Goal: Transaction & Acquisition: Purchase product/service

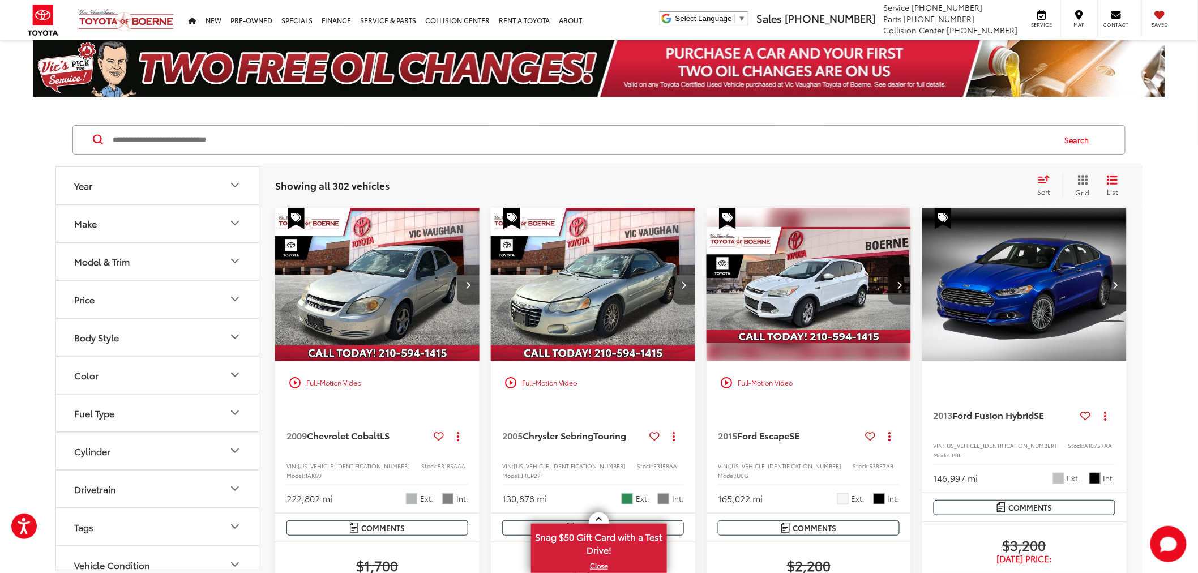
click at [419, 140] on input "Search by Make, Model, or Keyword" at bounding box center [583, 139] width 942 height 27
type input "****"
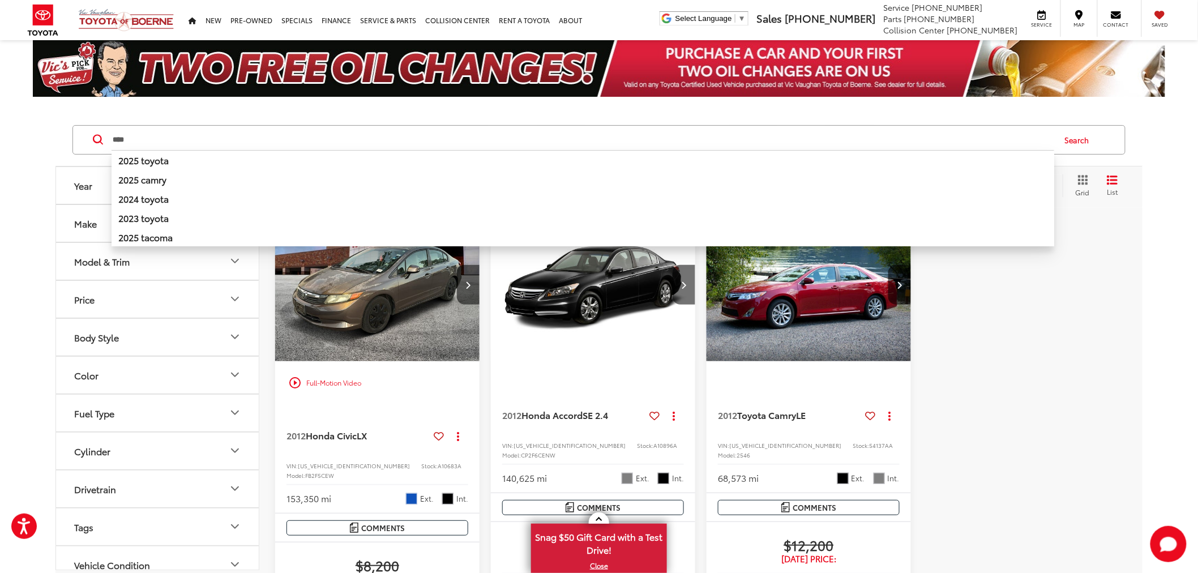
click at [1067, 420] on div at bounding box center [1024, 505] width 204 height 595
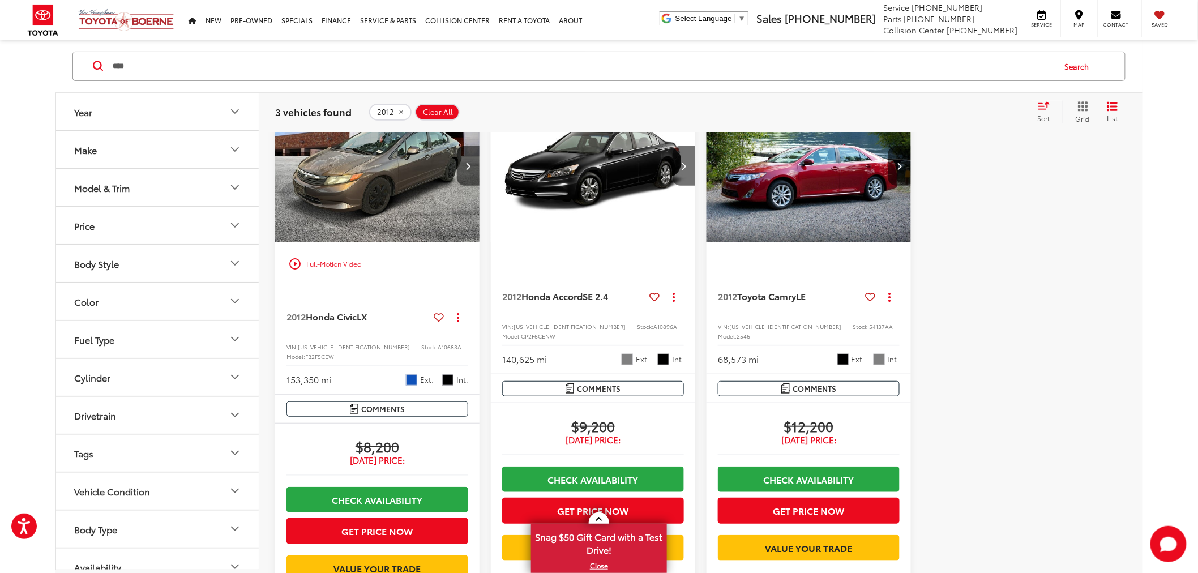
scroll to position [188, 0]
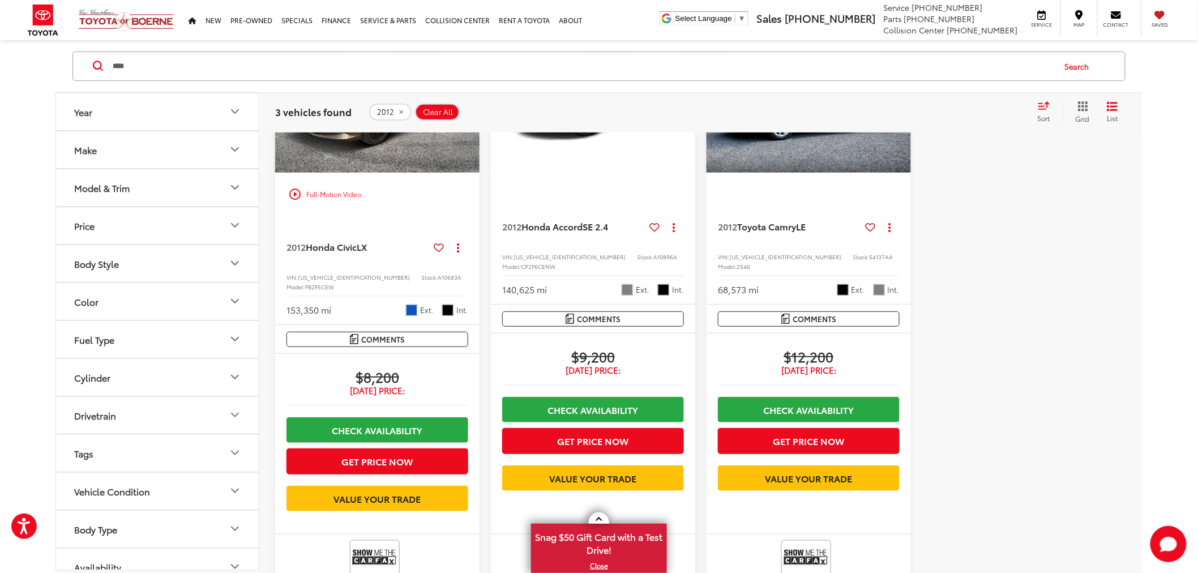
click at [963, 298] on div at bounding box center [1024, 316] width 204 height 595
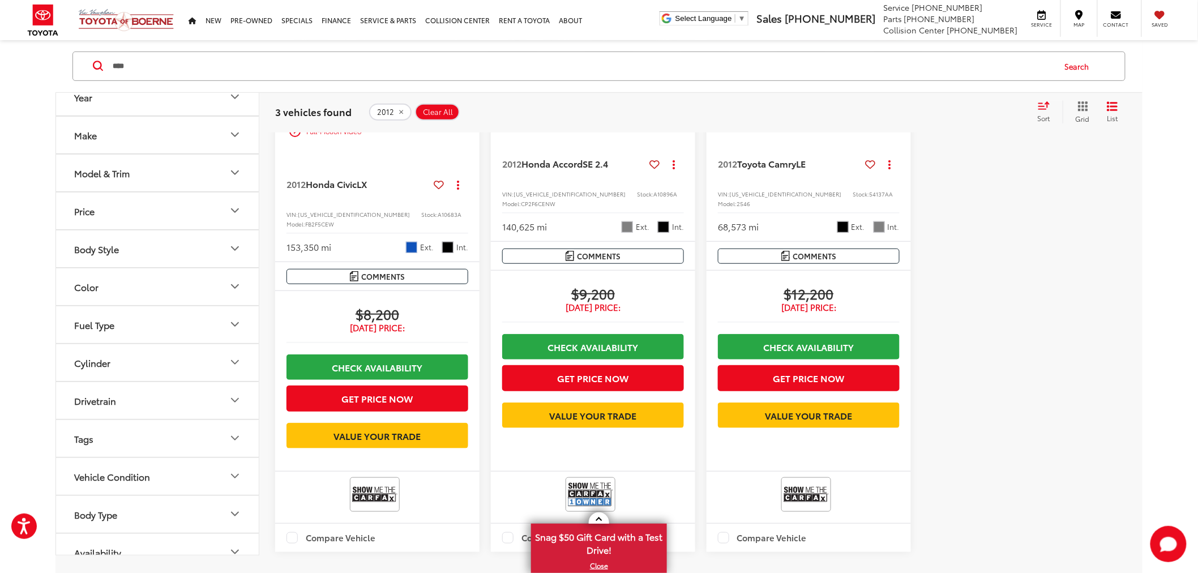
click at [947, 274] on div at bounding box center [1024, 253] width 204 height 595
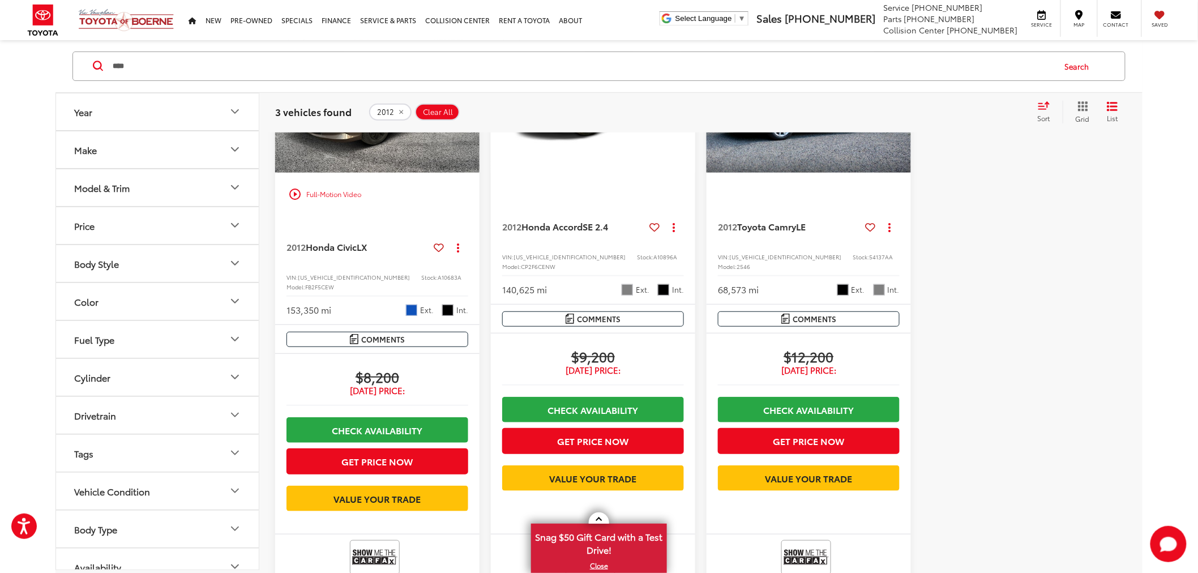
scroll to position [0, 0]
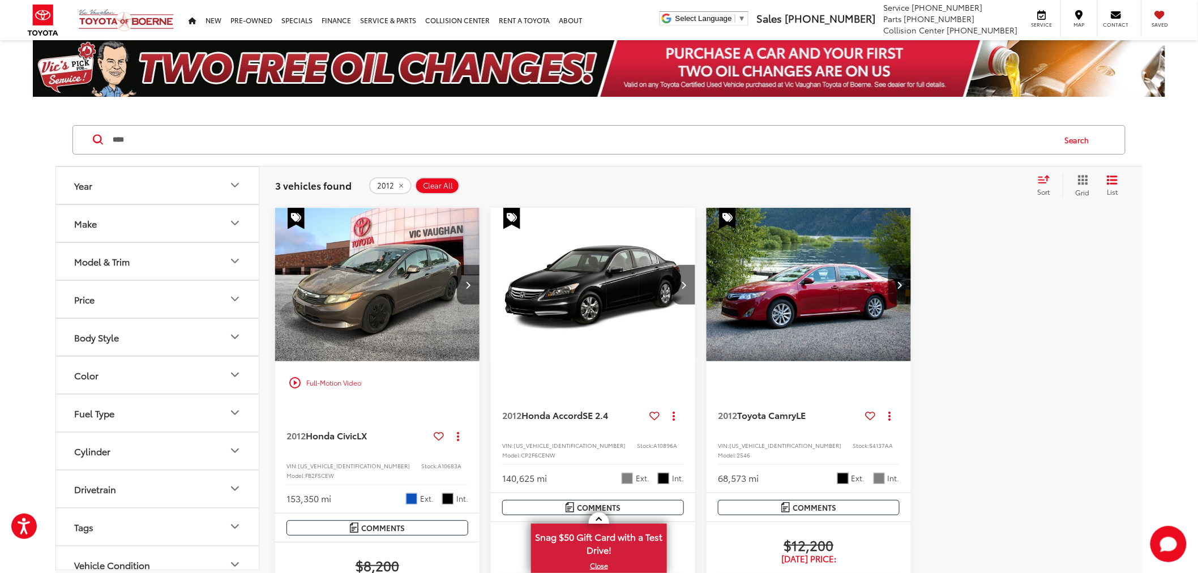
drag, startPoint x: 1025, startPoint y: 340, endPoint x: 1017, endPoint y: 335, distance: 10.2
click at [1023, 340] on div at bounding box center [1024, 505] width 204 height 595
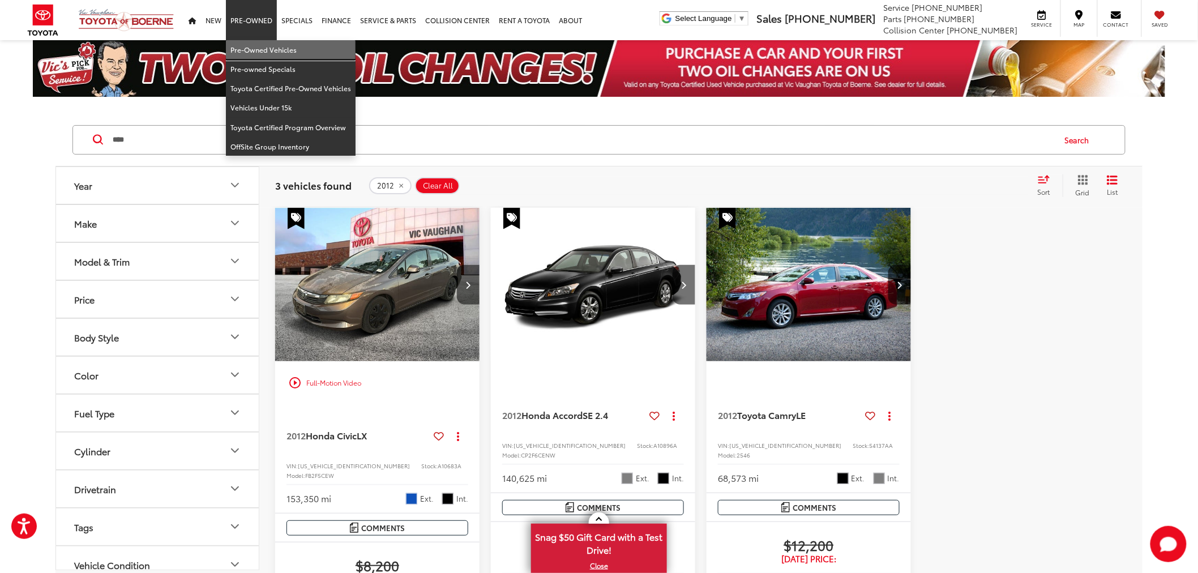
click at [247, 49] on link "Pre-Owned Vehicles" at bounding box center [291, 49] width 130 height 19
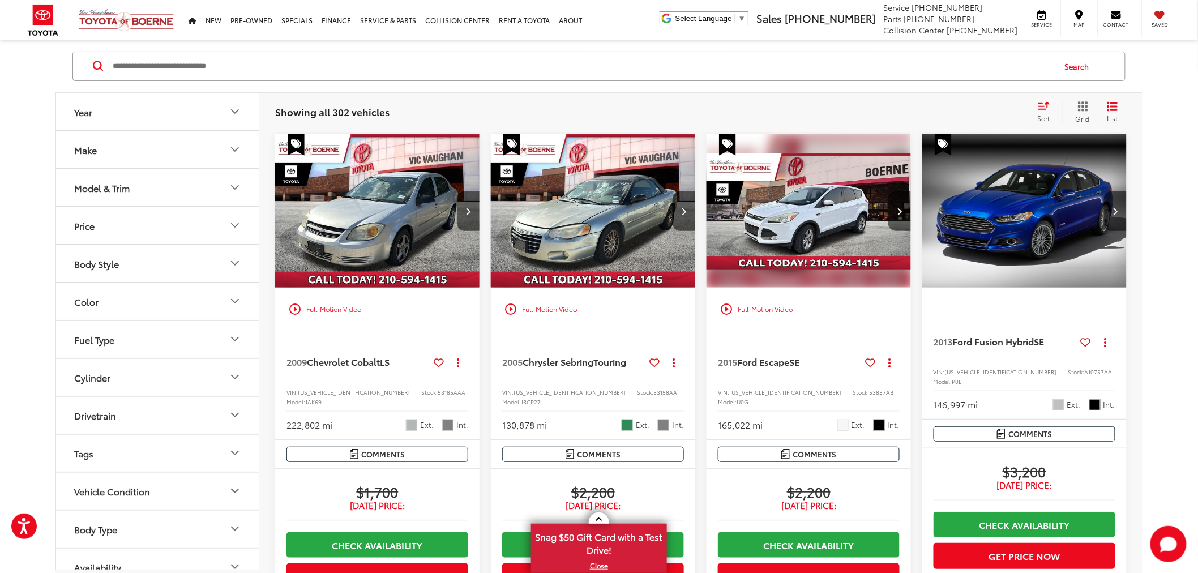
scroll to position [74, 0]
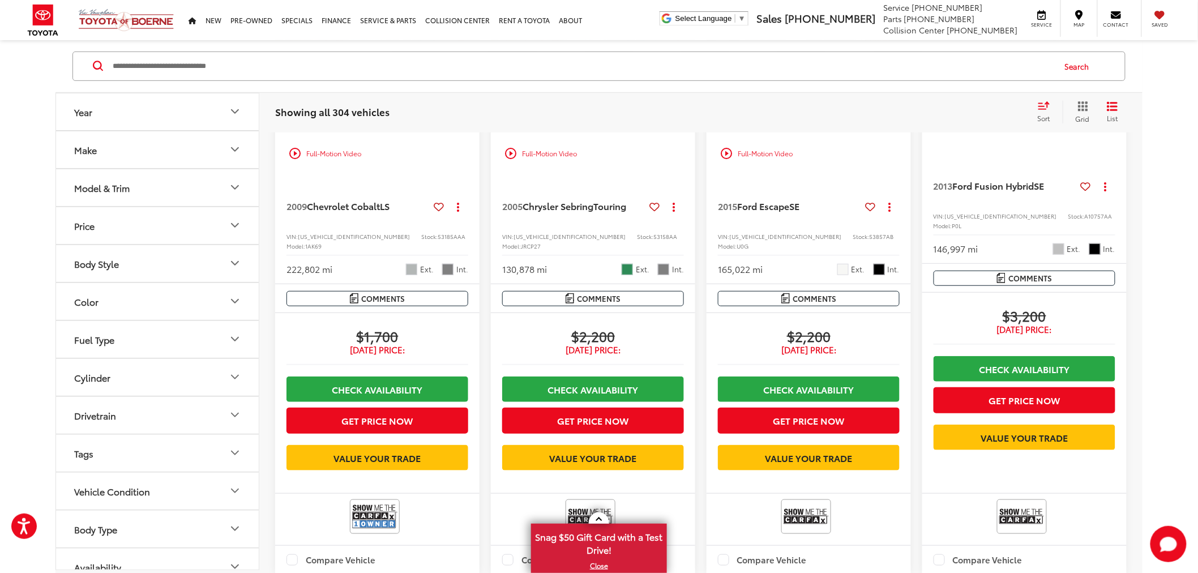
scroll to position [251, 0]
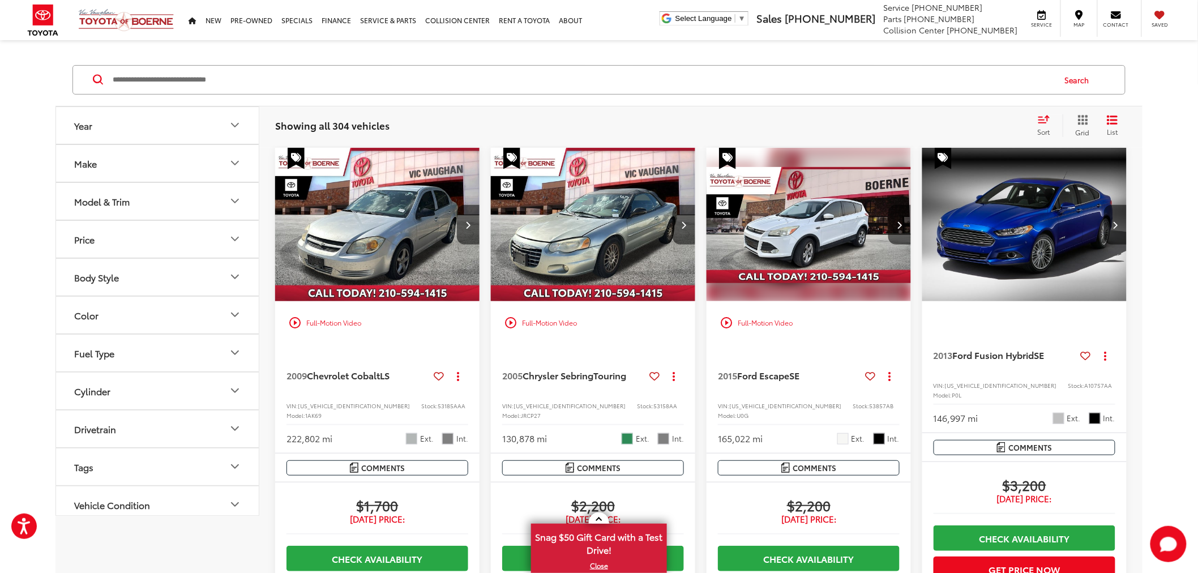
scroll to position [0, 0]
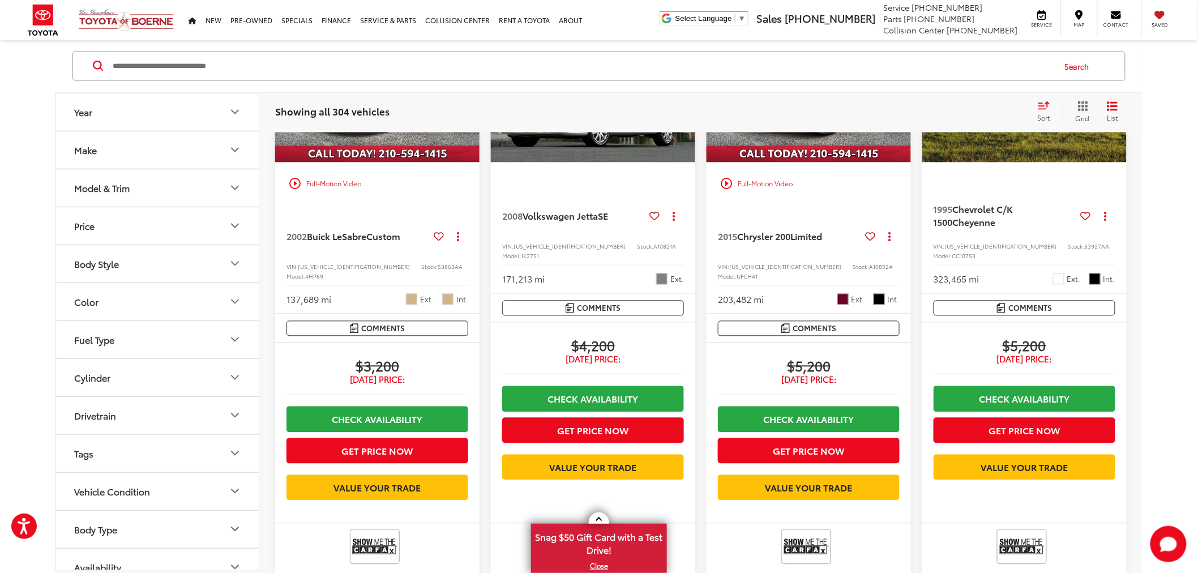
click at [1153, 208] on div "Year Make Model & Trim Price * — ****** 0 71000 Special Offers Only Only show v…" at bounding box center [599, 303] width 1198 height 2015
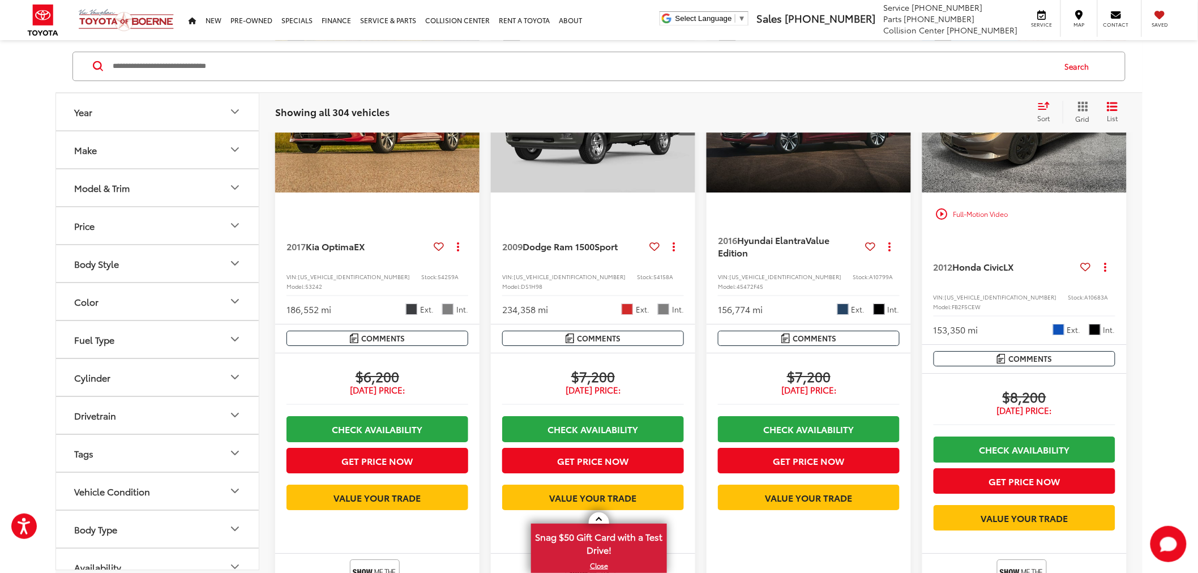
scroll to position [1383, 0]
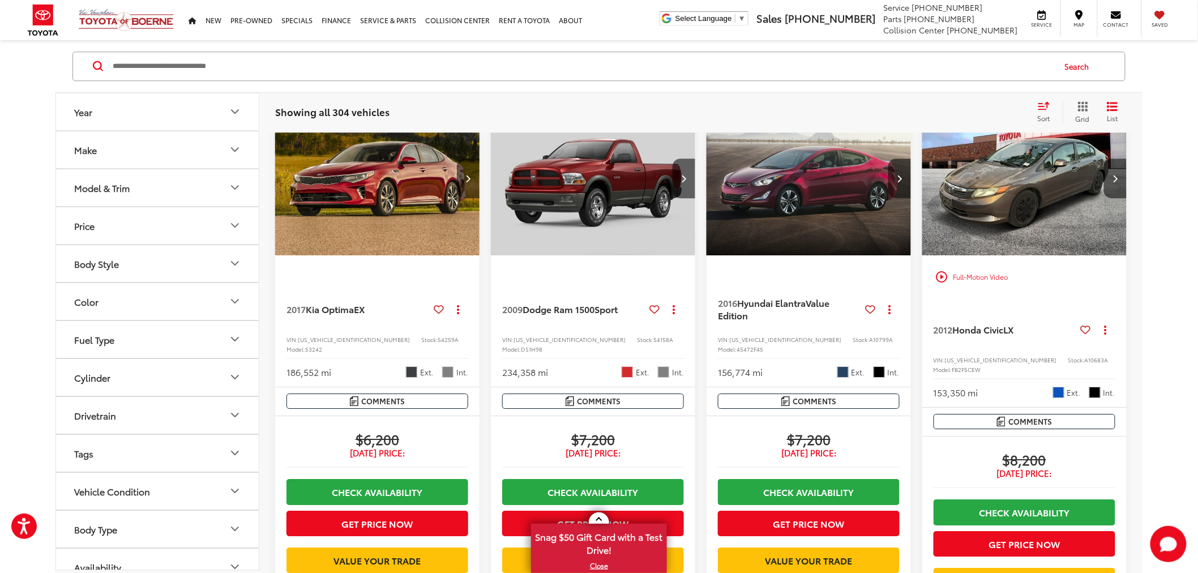
scroll to position [1321, 0]
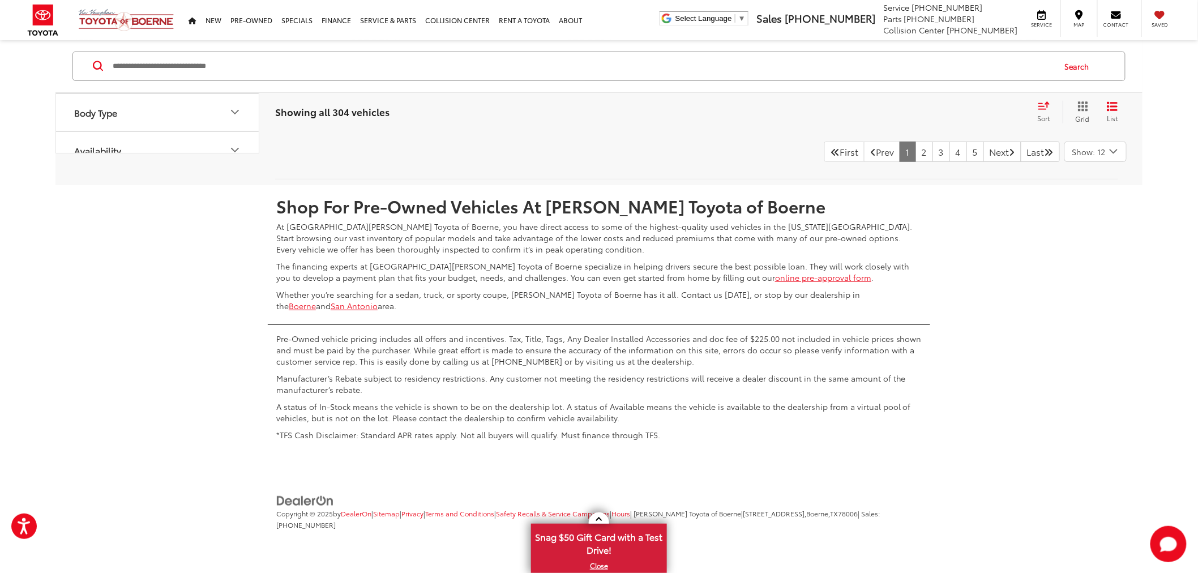
scroll to position [1881, 0]
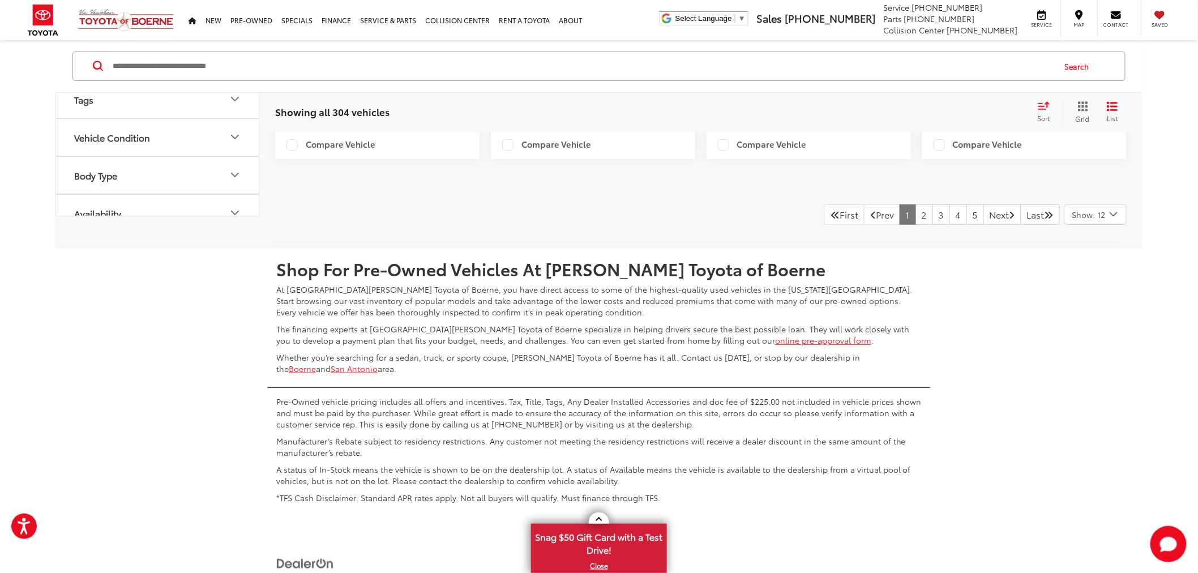
click at [1096, 216] on span "Show: 12" at bounding box center [1088, 214] width 33 height 11
click at [1107, 306] on button "Show: 96" at bounding box center [1095, 300] width 61 height 20
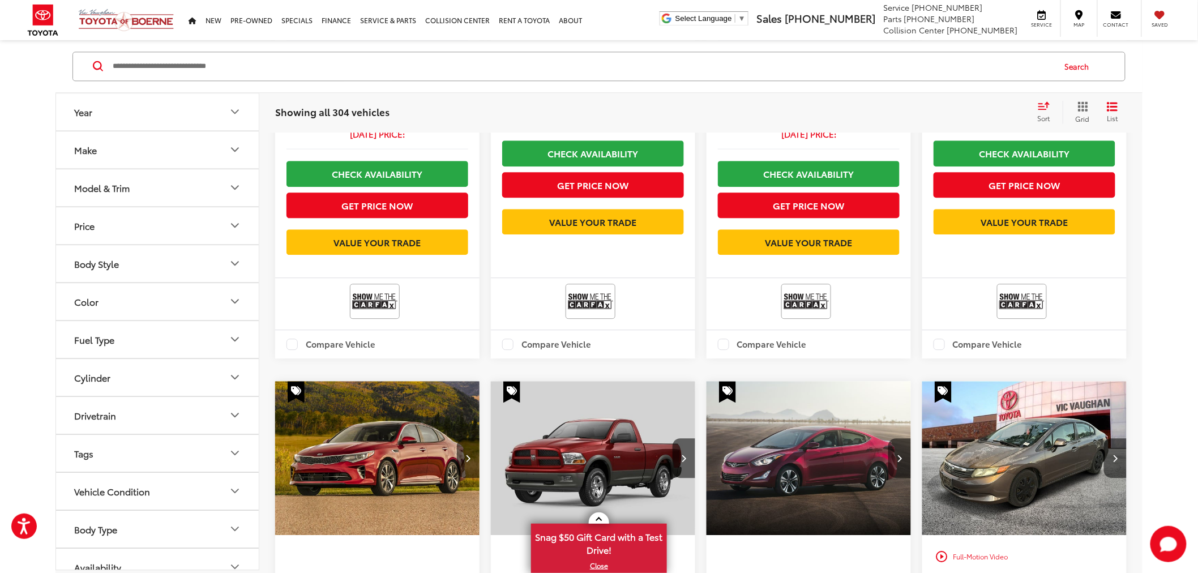
scroll to position [293, 0]
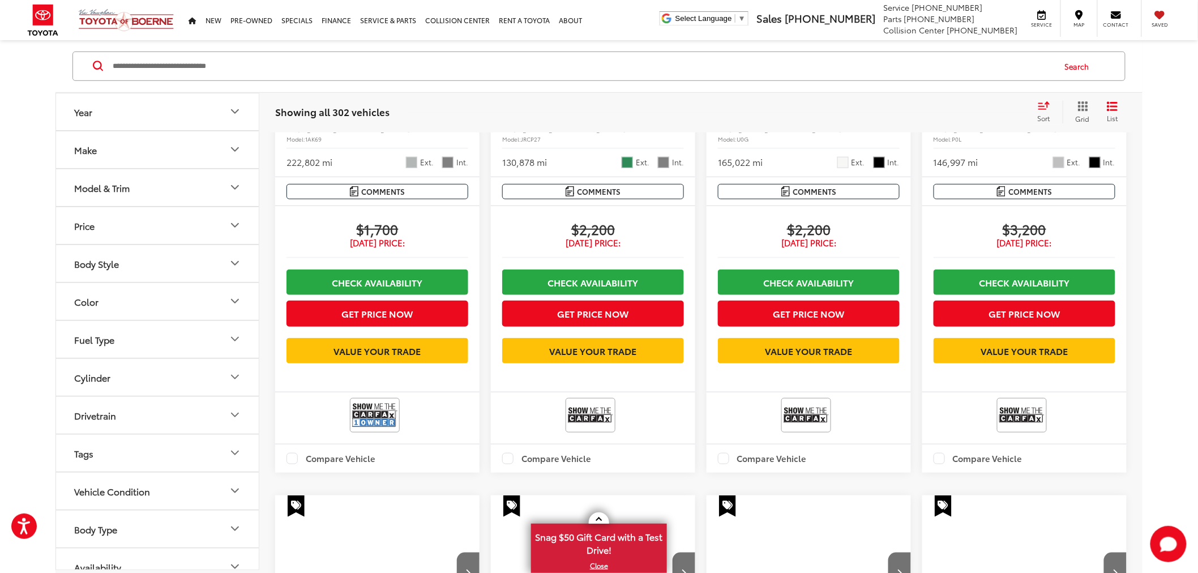
click at [1163, 235] on div "Year Make Model & Trim Price * — ****** 0 71000 Special Offers Only Only show v…" at bounding box center [599, 479] width 1198 height 1316
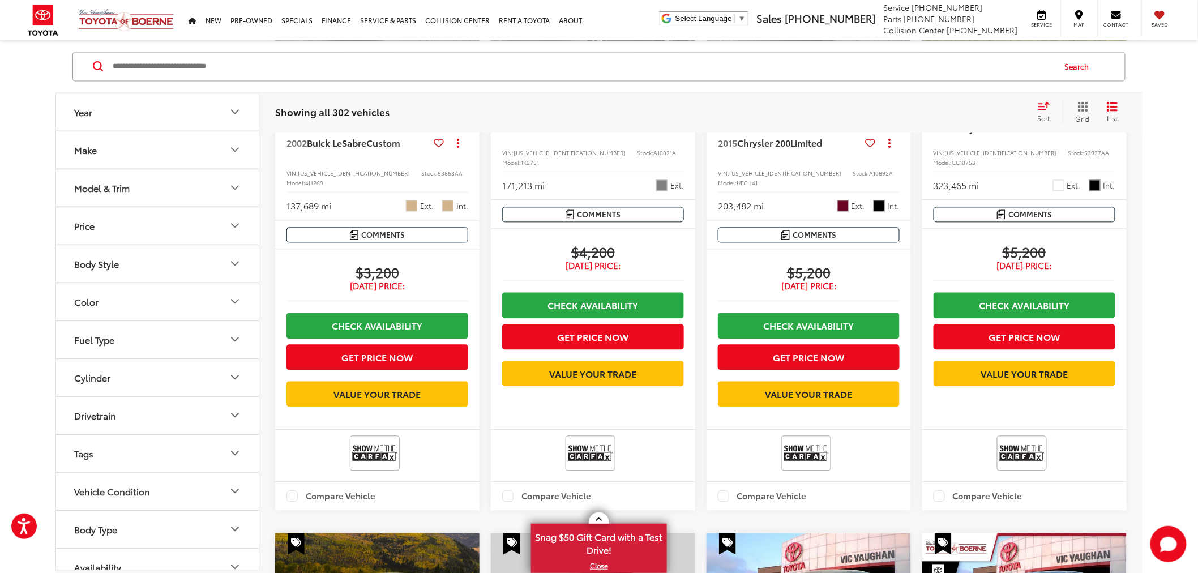
scroll to position [1415, 0]
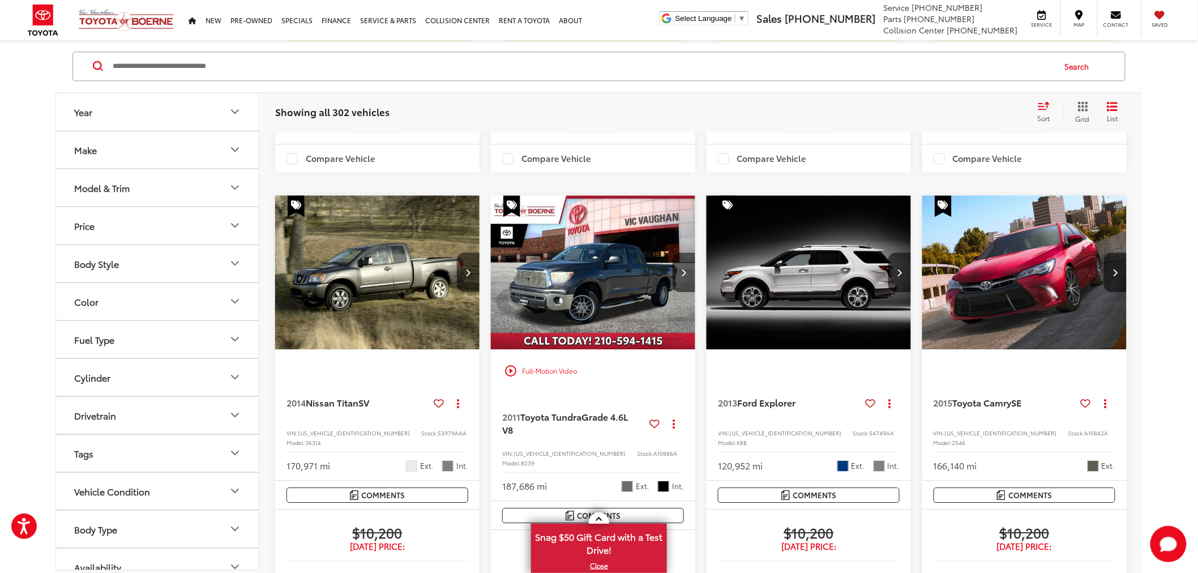
scroll to position [3176, 0]
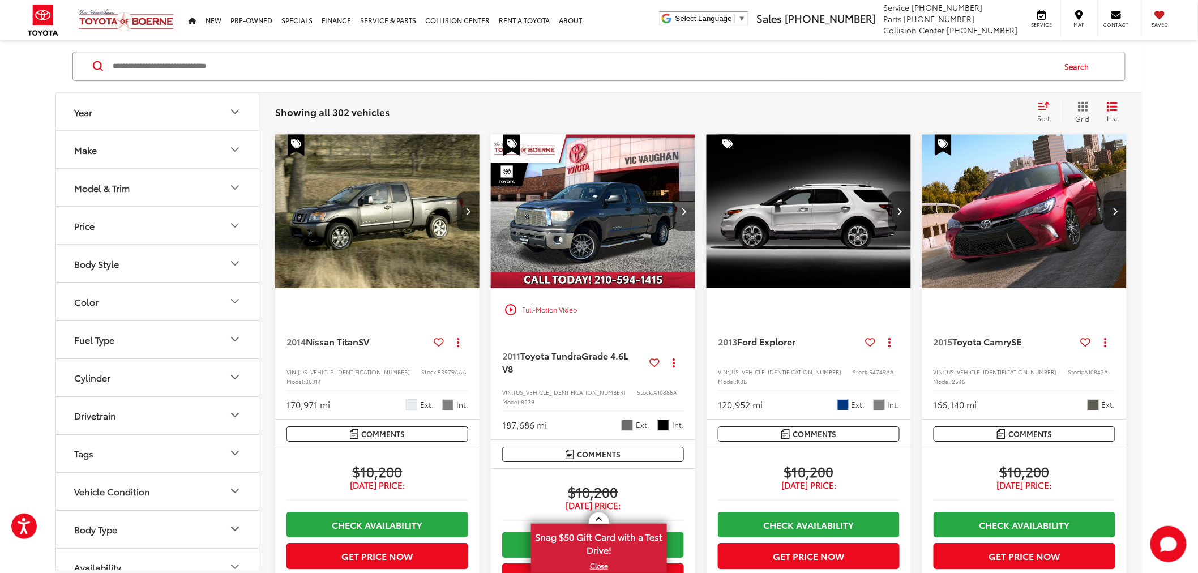
drag, startPoint x: 1154, startPoint y: 278, endPoint x: 974, endPoint y: 43, distance: 295.6
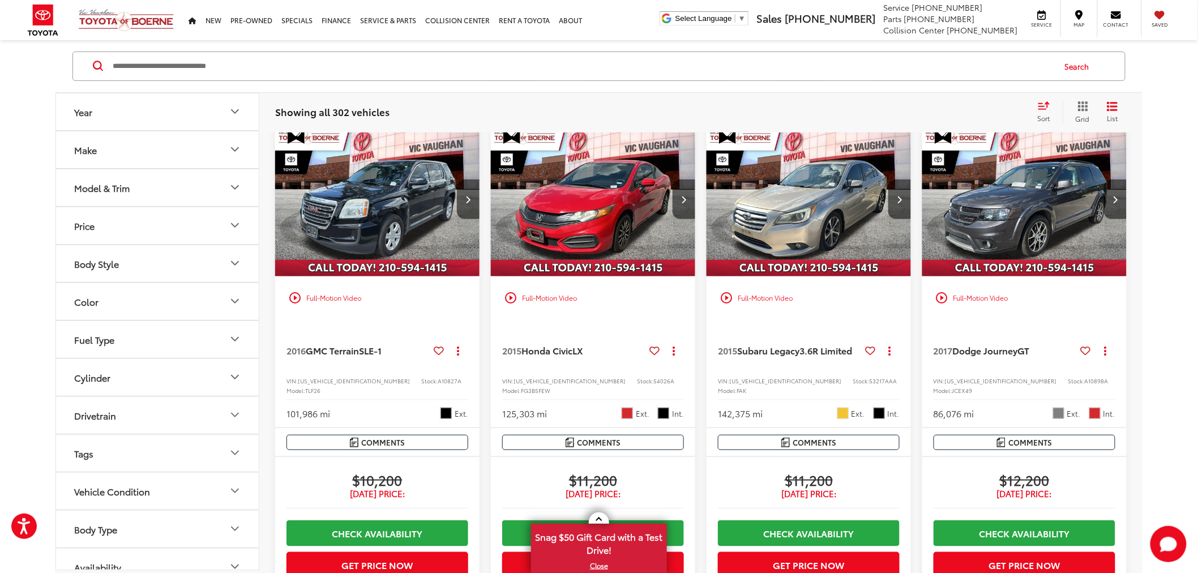
scroll to position [3868, 0]
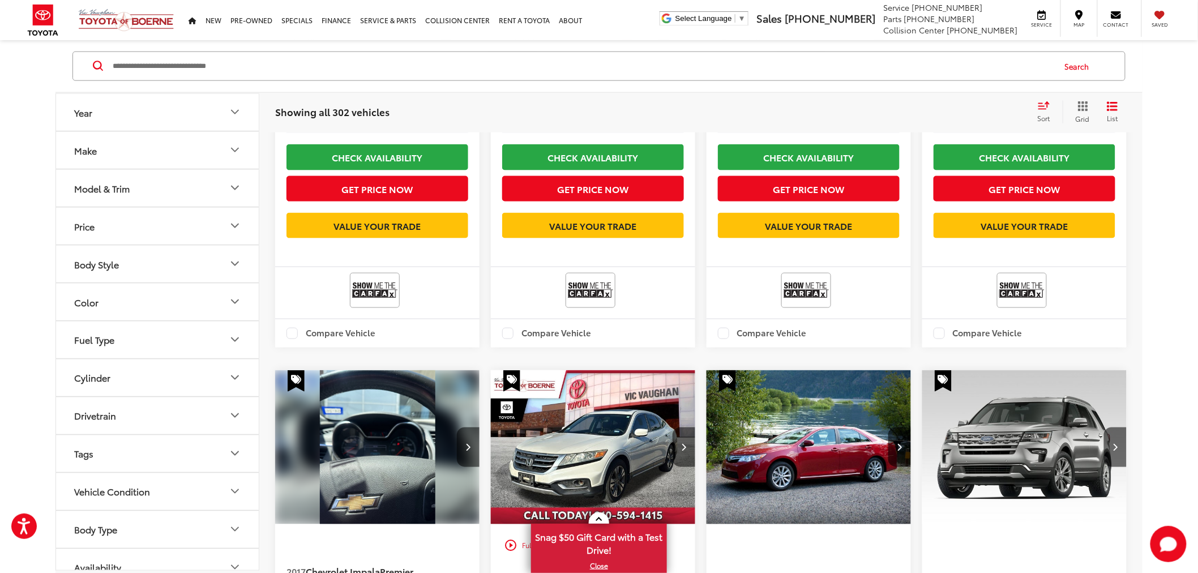
scroll to position [4622, 0]
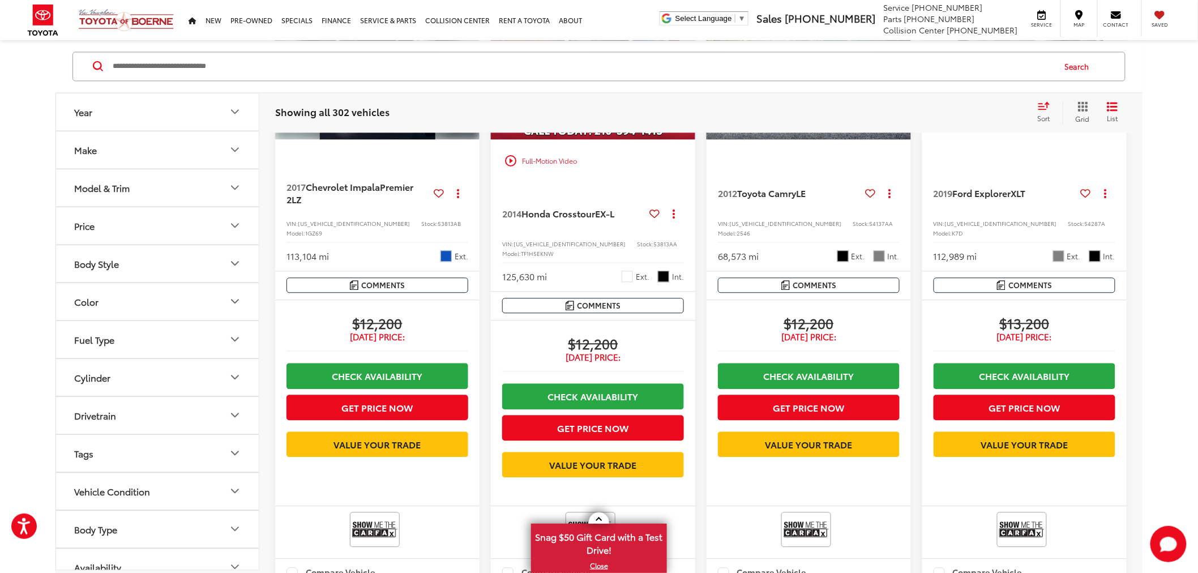
scroll to position [4497, 0]
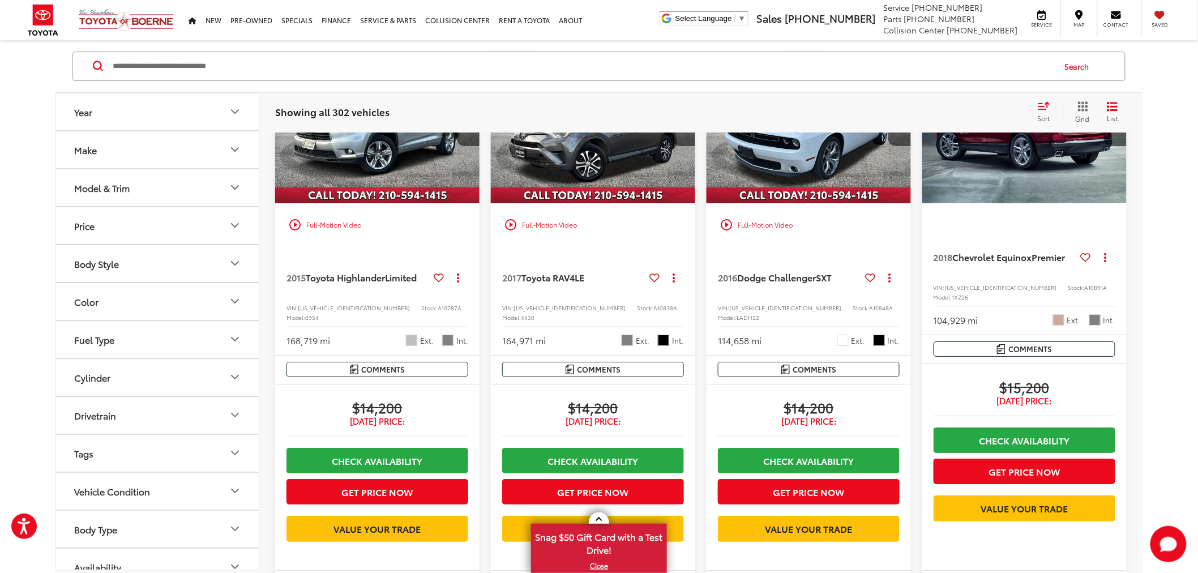
scroll to position [5188, 0]
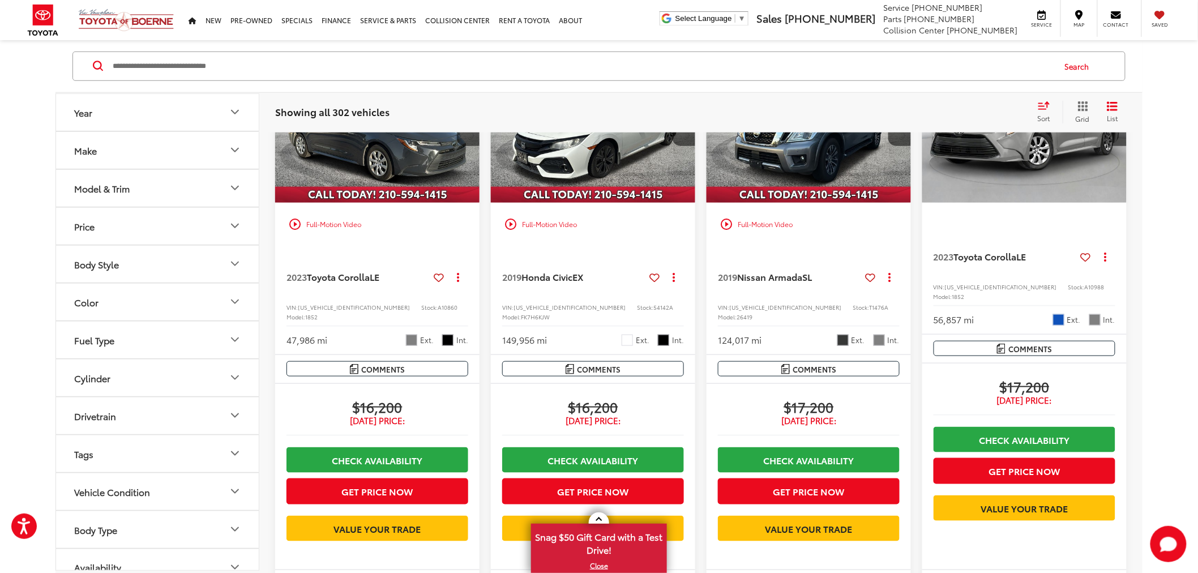
scroll to position [5817, 0]
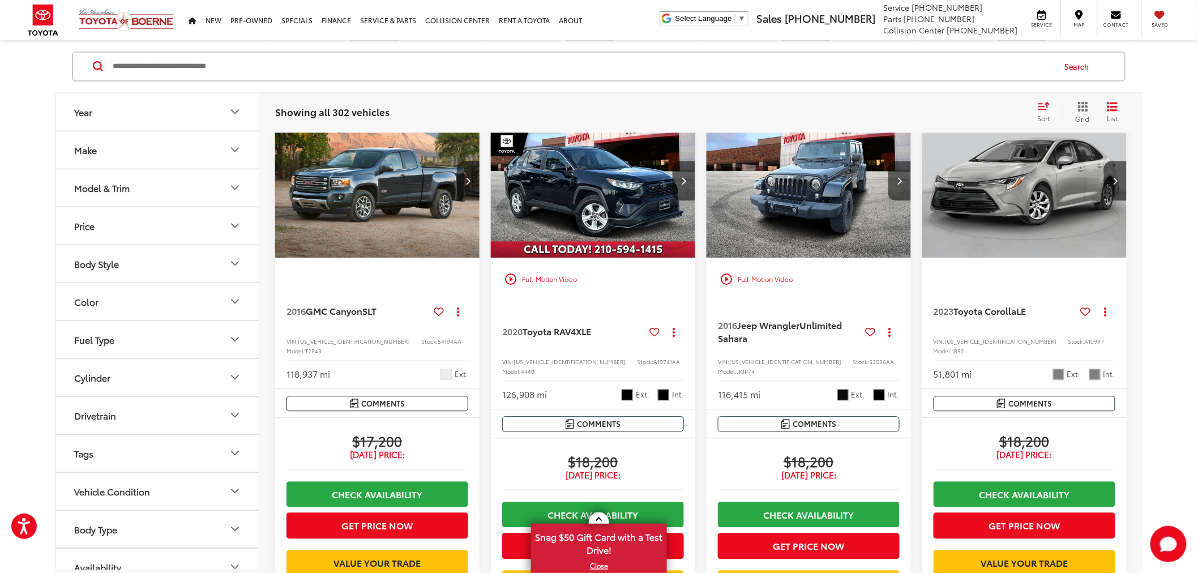
scroll to position [6509, 0]
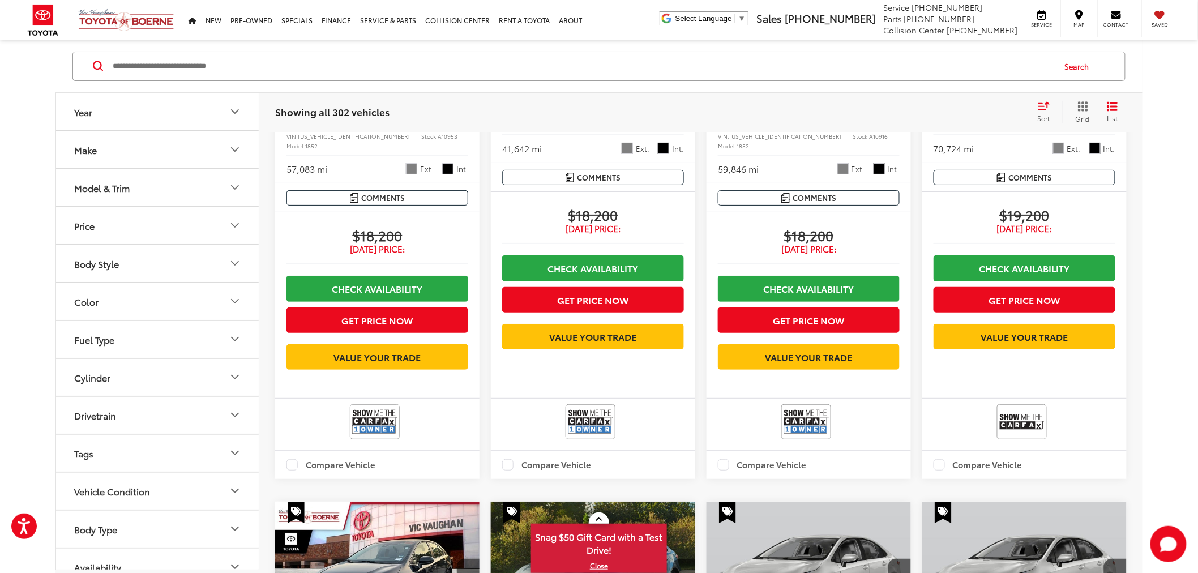
scroll to position [7201, 0]
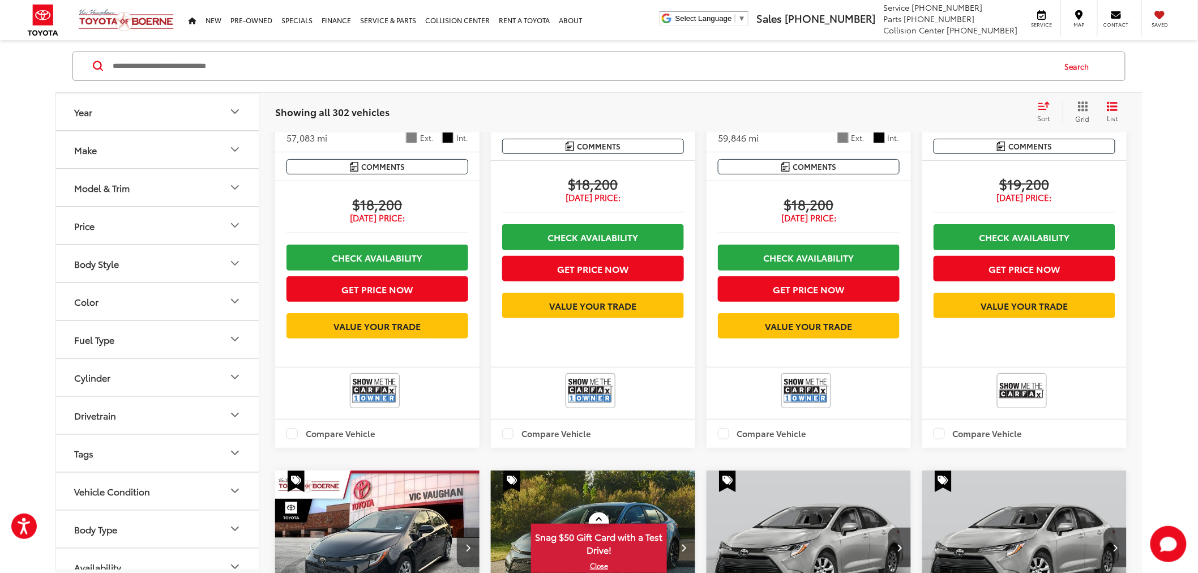
click at [1152, 286] on div "Year Make Model & Trim Price * — ****** 0 71000 Special Offers Only Only show v…" at bounding box center [599, 448] width 1198 height 15070
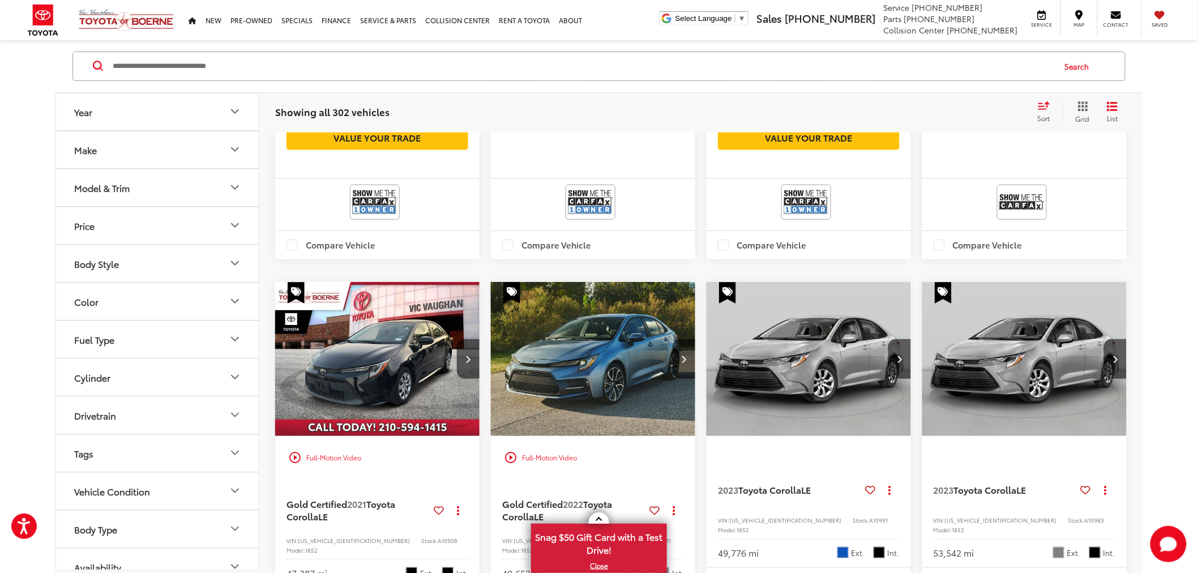
click at [1152, 285] on div "Year Make Model & Trim Price * — ****** 0 71000 Special Offers Only Only show v…" at bounding box center [599, 259] width 1198 height 15070
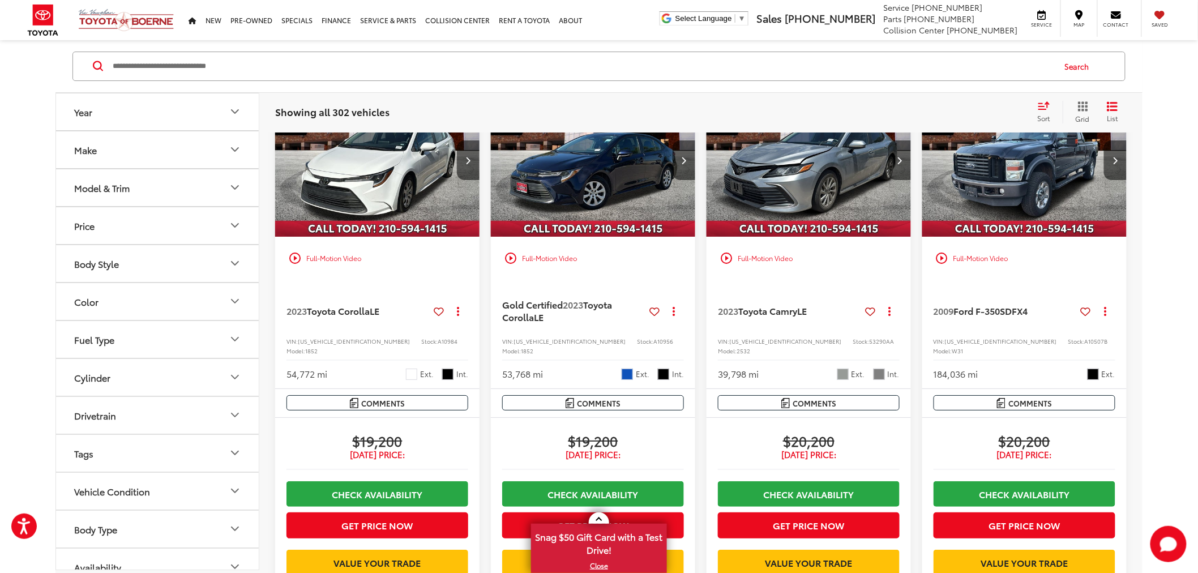
scroll to position [9088, 0]
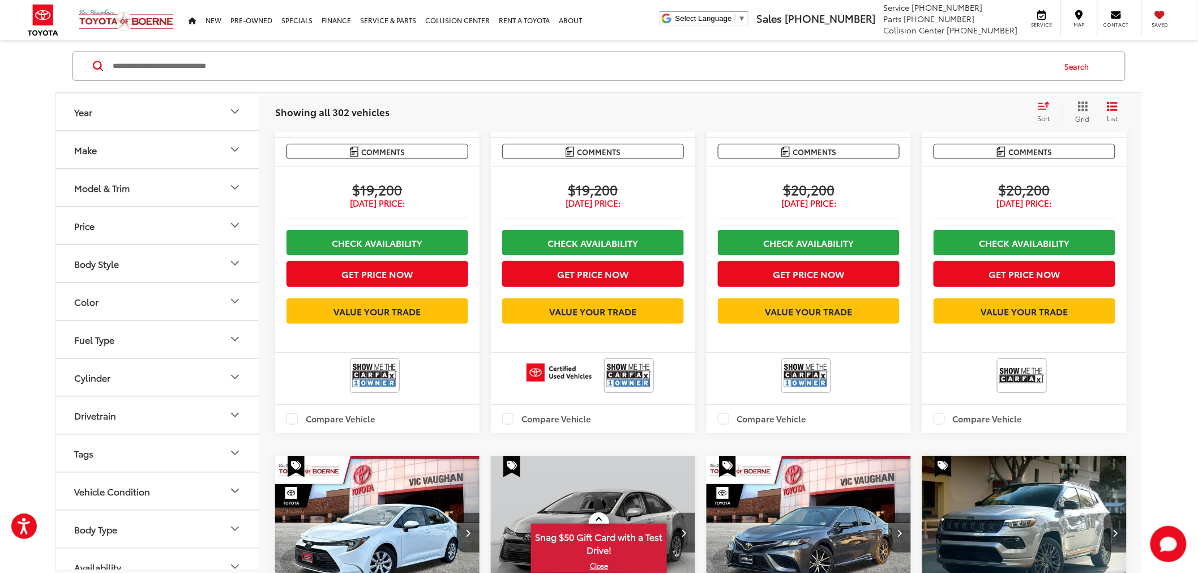
drag, startPoint x: 1164, startPoint y: 247, endPoint x: 1164, endPoint y: 254, distance: 6.2
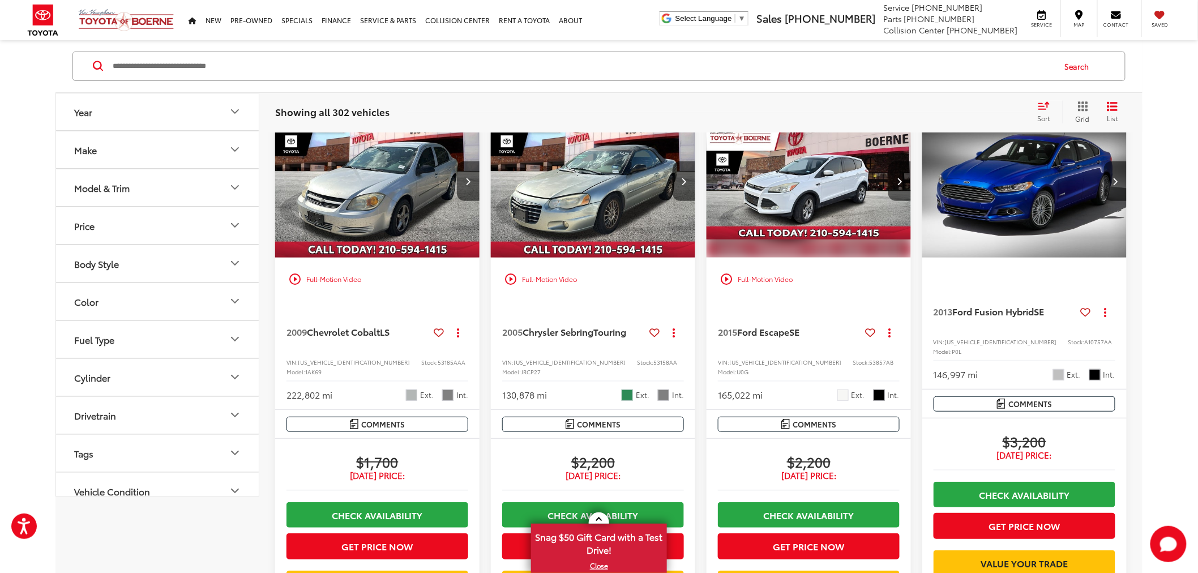
scroll to position [0, 0]
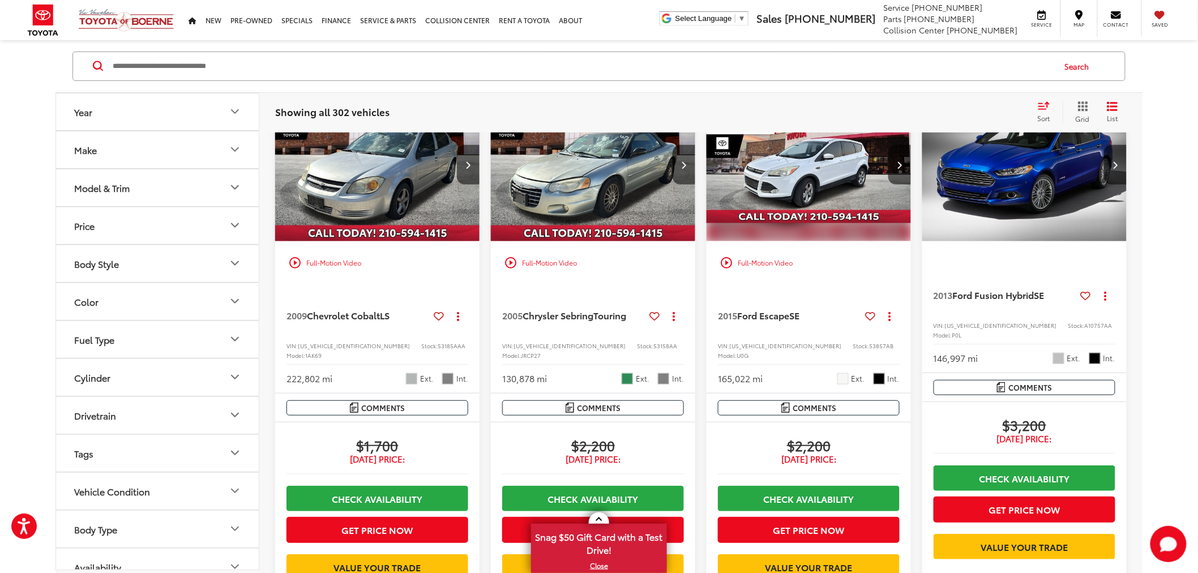
scroll to position [188, 0]
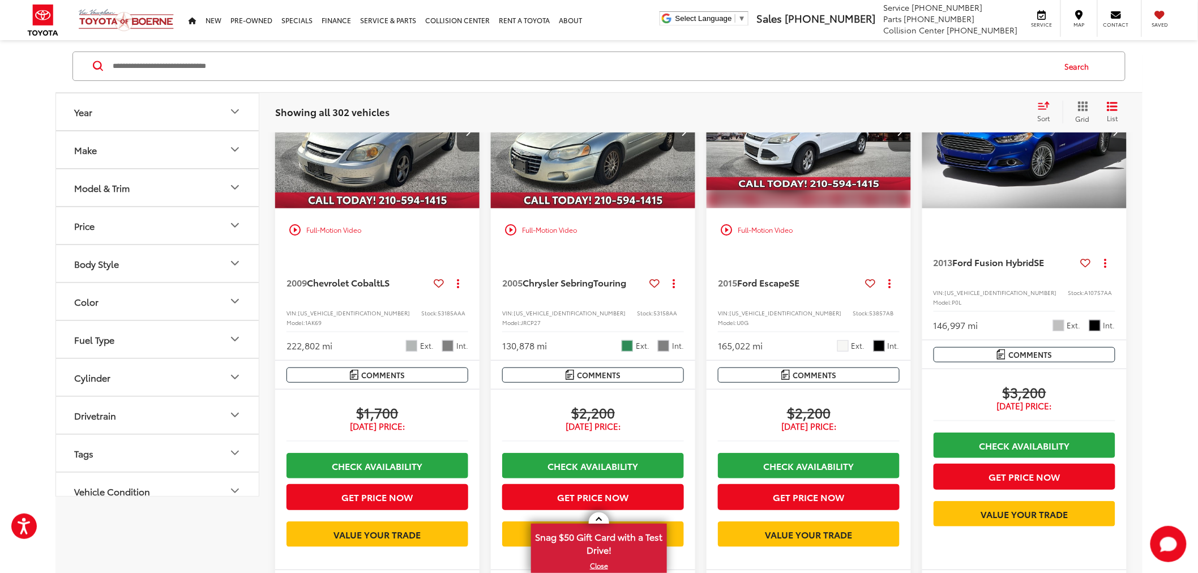
scroll to position [0, 0]
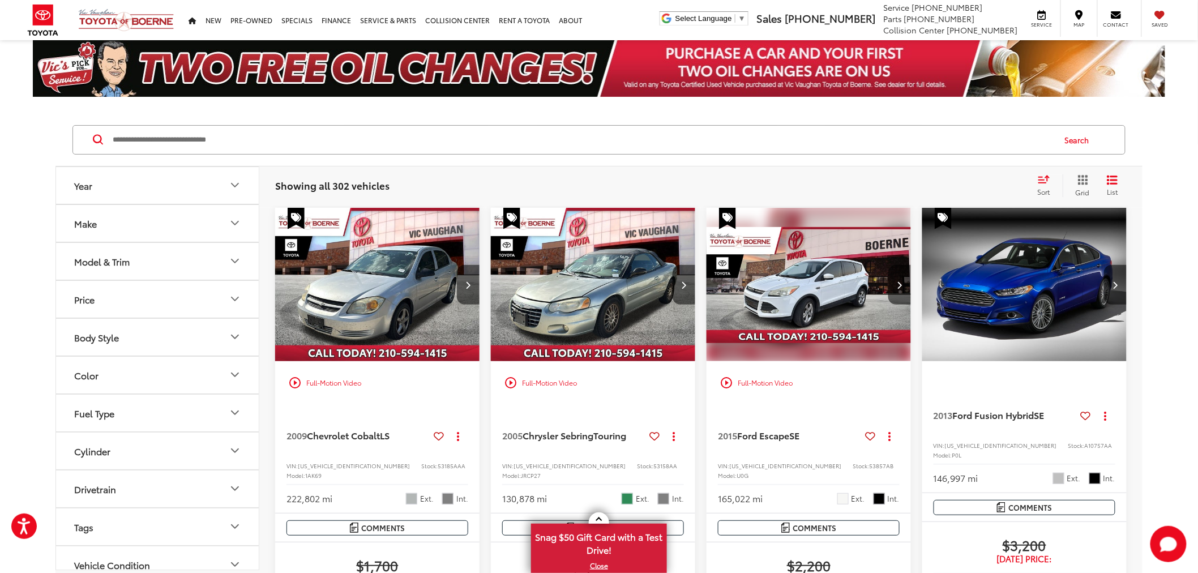
click at [687, 143] on input "Search by Make, Model, or Keyword" at bounding box center [583, 139] width 942 height 27
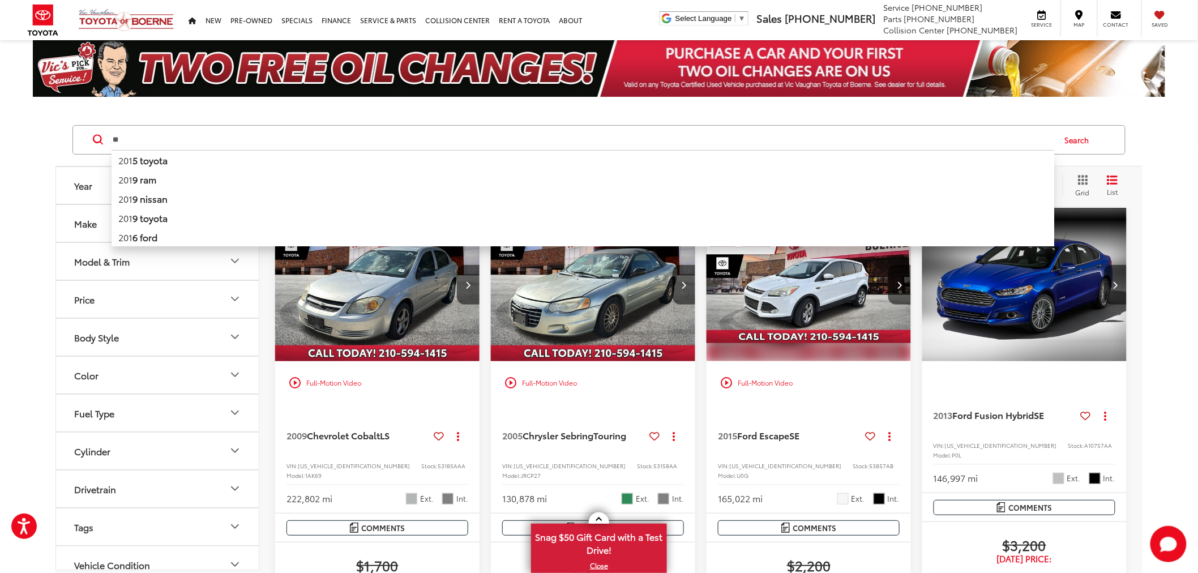
type input "*"
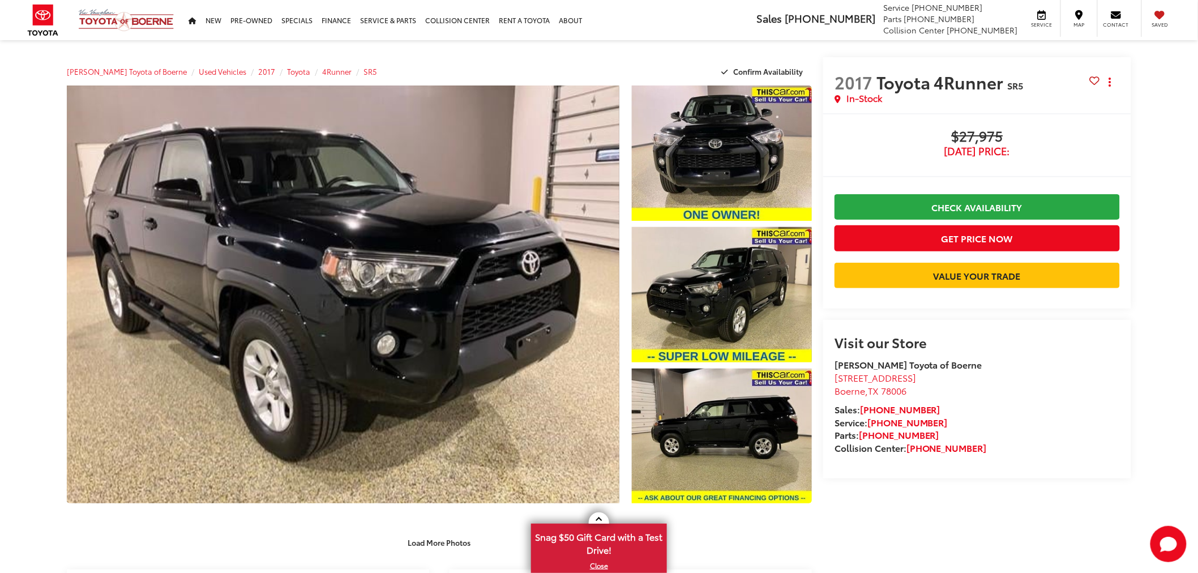
drag, startPoint x: 1153, startPoint y: 194, endPoint x: 1145, endPoint y: 205, distance: 14.3
